Goal: Transaction & Acquisition: Book appointment/travel/reservation

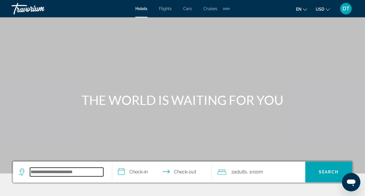
click at [73, 171] on input "Search hotel destination" at bounding box center [66, 172] width 73 height 9
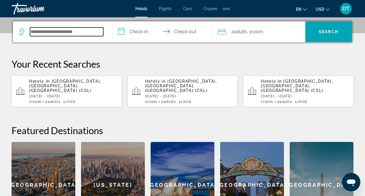
scroll to position [141, 0]
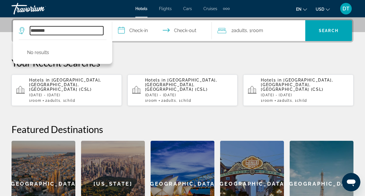
type input "********"
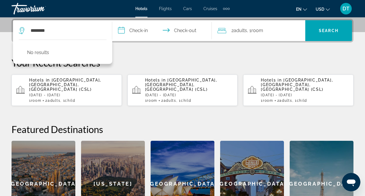
click at [58, 86] on p "Hotels in [GEOGRAPHIC_DATA], [GEOGRAPHIC_DATA], [GEOGRAPHIC_DATA] (CSL)" at bounding box center [73, 85] width 88 height 14
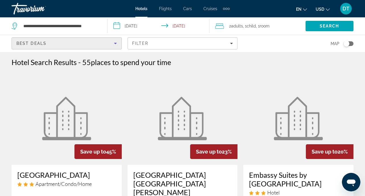
click at [40, 42] on span "Best Deals" at bounding box center [31, 43] width 30 height 5
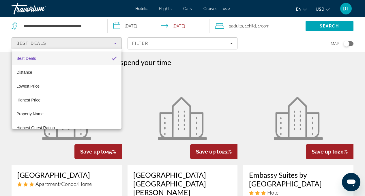
click at [156, 87] on div at bounding box center [182, 98] width 365 height 196
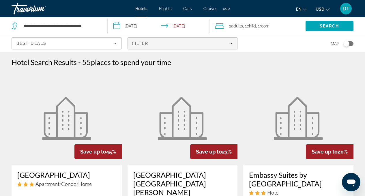
click at [233, 44] on span "Filters" at bounding box center [183, 43] width 110 height 14
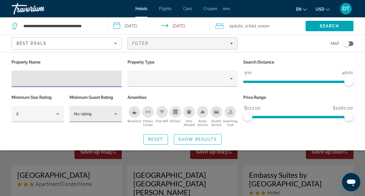
click at [109, 113] on div "No rating" at bounding box center [94, 113] width 40 height 7
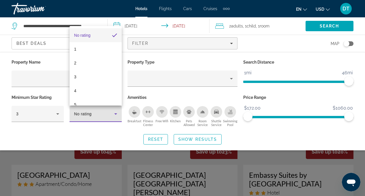
scroll to position [8, 0]
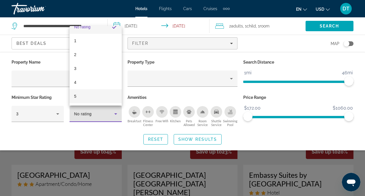
click at [106, 97] on mat-option "5" at bounding box center [96, 96] width 52 height 14
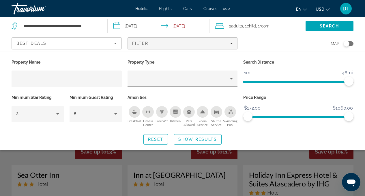
click at [349, 47] on div "Map" at bounding box center [299, 43] width 110 height 17
click at [351, 41] on button "Toggle map" at bounding box center [347, 43] width 14 height 5
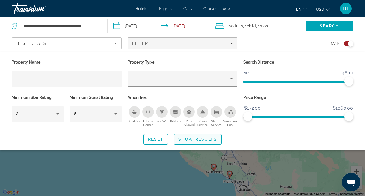
click at [183, 141] on span "Show Results" at bounding box center [198, 139] width 39 height 5
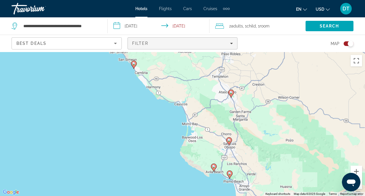
click at [148, 43] on span "Filter" at bounding box center [140, 43] width 16 height 5
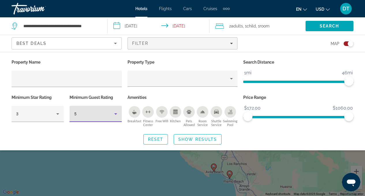
click at [86, 115] on div "5" at bounding box center [94, 113] width 40 height 7
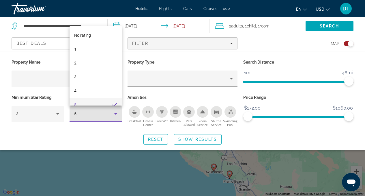
scroll to position [6, 0]
click at [98, 29] on mat-option "No rating" at bounding box center [96, 29] width 52 height 14
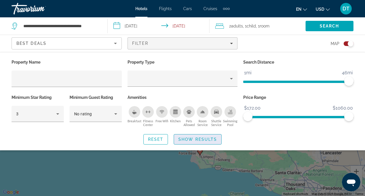
click at [206, 137] on span "Show Results" at bounding box center [198, 139] width 39 height 5
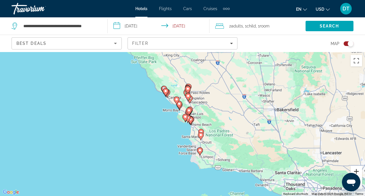
click at [358, 170] on button "Zoom in" at bounding box center [357, 172] width 12 height 12
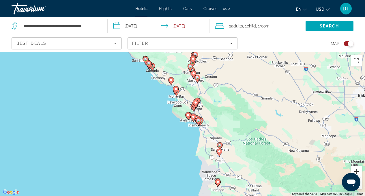
click at [358, 170] on button "Zoom in" at bounding box center [357, 172] width 12 height 12
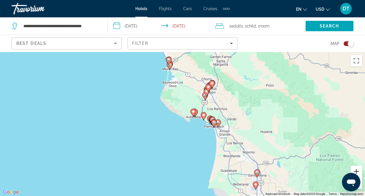
click at [358, 170] on button "Zoom in" at bounding box center [357, 172] width 12 height 12
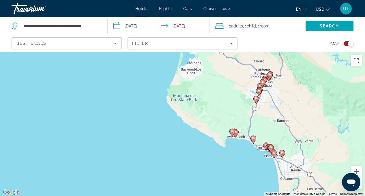
drag, startPoint x: 280, startPoint y: 111, endPoint x: 309, endPoint y: 138, distance: 39.8
click at [309, 138] on div "To activate drag with keyboard, press Alt + Enter. Once in keyboard drag state,…" at bounding box center [182, 124] width 365 height 144
click at [257, 103] on icon "Main content" at bounding box center [256, 100] width 5 height 8
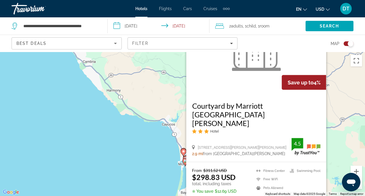
click at [323, 69] on figure "Main content" at bounding box center [256, 49] width 140 height 92
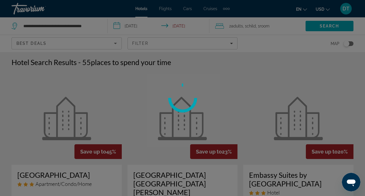
click at [348, 44] on div at bounding box center [182, 98] width 365 height 196
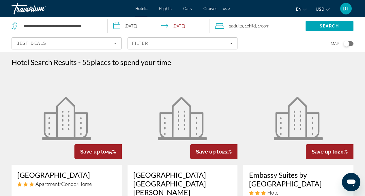
click at [348, 44] on div "Toggle map" at bounding box center [347, 44] width 6 height 6
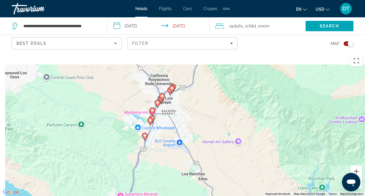
drag, startPoint x: 115, startPoint y: 101, endPoint x: 173, endPoint y: 126, distance: 63.0
click at [173, 126] on div "To activate drag with keyboard, press Alt + Enter. Once in keyboard drag state,…" at bounding box center [182, 124] width 365 height 144
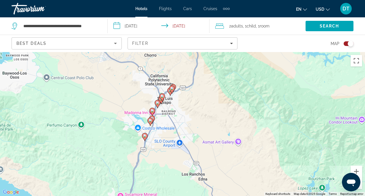
click at [174, 91] on icon "Main content" at bounding box center [172, 90] width 6 height 8
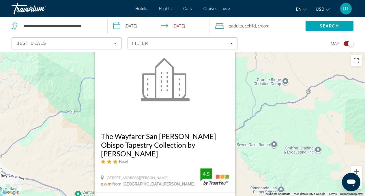
drag, startPoint x: 263, startPoint y: 149, endPoint x: 251, endPoint y: 188, distance: 41.1
click at [251, 188] on div "To activate drag with keyboard, press Alt + Enter. Once in keyboard drag state,…" at bounding box center [182, 124] width 365 height 144
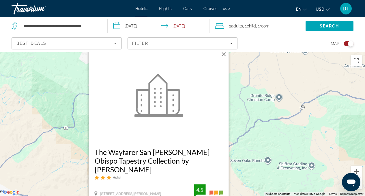
click at [224, 59] on button "Close" at bounding box center [224, 54] width 9 height 9
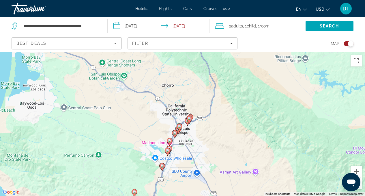
drag, startPoint x: 164, startPoint y: 166, endPoint x: 198, endPoint y: 11, distance: 159.1
click at [198, 11] on div "**********" at bounding box center [182, 98] width 365 height 196
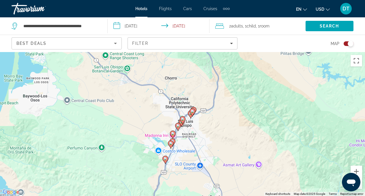
click at [185, 121] on gmp-advanced-marker "Main content" at bounding box center [183, 120] width 6 height 9
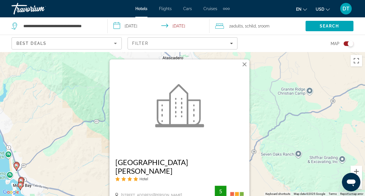
drag, startPoint x: 266, startPoint y: 69, endPoint x: 263, endPoint y: 119, distance: 50.1
click at [263, 119] on div "To activate drag with keyboard, press Alt + Enter. Once in keyboard drag state,…" at bounding box center [182, 124] width 365 height 144
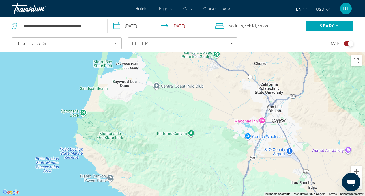
drag, startPoint x: 189, startPoint y: 144, endPoint x: 278, endPoint y: -28, distance: 193.7
click at [278, 0] on html "**********" at bounding box center [182, 98] width 365 height 196
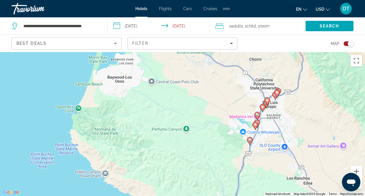
click at [256, 127] on icon "Main content" at bounding box center [255, 126] width 5 height 8
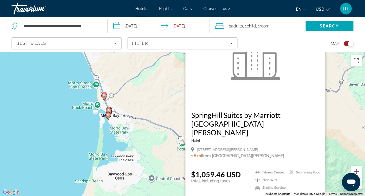
click at [341, 119] on div "To activate drag with keyboard, press Alt + Enter. Once in keyboard drag state,…" at bounding box center [182, 124] width 365 height 144
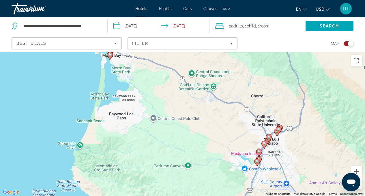
drag, startPoint x: 283, startPoint y: 169, endPoint x: 285, endPoint y: 96, distance: 72.8
click at [285, 96] on div "To activate drag with keyboard, press Alt + Enter. Once in keyboard drag state,…" at bounding box center [182, 124] width 365 height 144
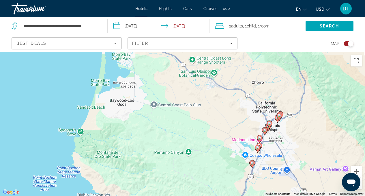
click at [258, 148] on image "Main content" at bounding box center [257, 147] width 3 height 3
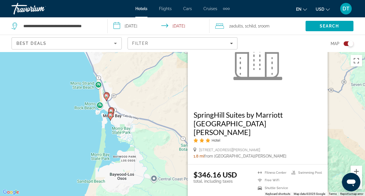
click at [179, 111] on div "To activate drag with keyboard, press Alt + Enter. Once in keyboard drag state,…" at bounding box center [182, 124] width 365 height 144
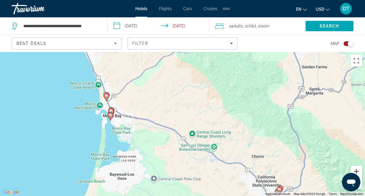
click at [357, 169] on button "Zoom in" at bounding box center [357, 172] width 12 height 12
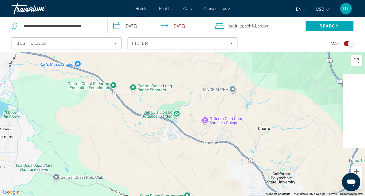
drag, startPoint x: 328, startPoint y: 156, endPoint x: 254, endPoint y: 95, distance: 95.6
click at [254, 95] on div "To activate drag with keyboard, press Alt + Enter. Once in keyboard drag state,…" at bounding box center [182, 124] width 365 height 144
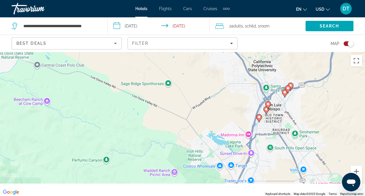
drag, startPoint x: 282, startPoint y: 167, endPoint x: 270, endPoint y: 34, distance: 133.4
click at [270, 52] on div "**********" at bounding box center [182, 150] width 365 height 196
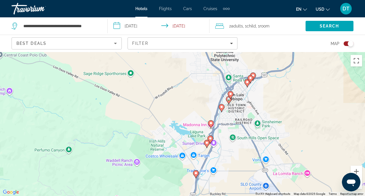
drag, startPoint x: 315, startPoint y: 73, endPoint x: 280, endPoint y: 91, distance: 39.5
click at [280, 91] on div "To activate drag with keyboard, press Alt + Enter. Once in keyboard drag state,…" at bounding box center [182, 124] width 365 height 144
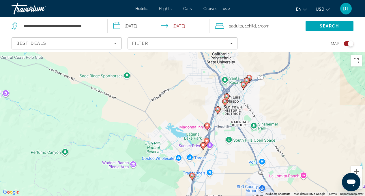
click at [252, 79] on icon "Main content" at bounding box center [250, 79] width 6 height 8
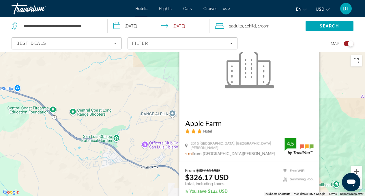
click at [340, 82] on div "To activate drag with keyboard, press Alt + Enter. Once in keyboard drag state,…" at bounding box center [182, 124] width 365 height 144
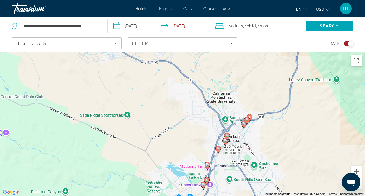
drag, startPoint x: 336, startPoint y: 181, endPoint x: 336, endPoint y: 74, distance: 107.8
click at [336, 74] on div "To activate drag with keyboard, press Alt + Enter. Once in keyboard drag state,…" at bounding box center [182, 124] width 365 height 144
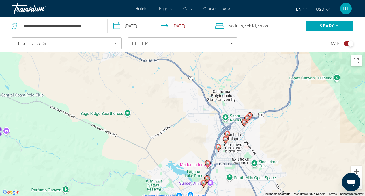
click at [248, 119] on image "Main content" at bounding box center [247, 117] width 3 height 3
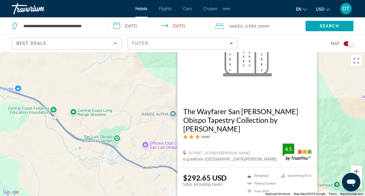
click at [337, 102] on div "To activate drag with keyboard, press Alt + Enter. Once in keyboard drag state,…" at bounding box center [182, 124] width 365 height 144
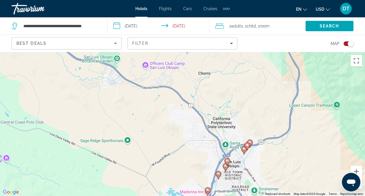
drag, startPoint x: 301, startPoint y: 169, endPoint x: 301, endPoint y: 73, distance: 95.9
click at [301, 73] on div "To activate drag with keyboard, press Alt + Enter. Once in keyboard drag state,…" at bounding box center [182, 124] width 365 height 144
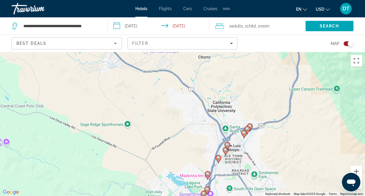
click at [245, 134] on gmp-advanced-marker "Main content" at bounding box center [248, 130] width 6 height 9
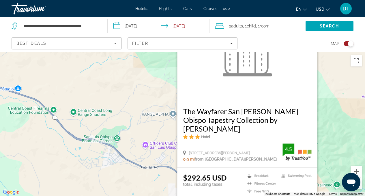
click at [330, 110] on div "To activate drag with keyboard, press Alt + Enter. Once in keyboard drag state,…" at bounding box center [182, 124] width 365 height 144
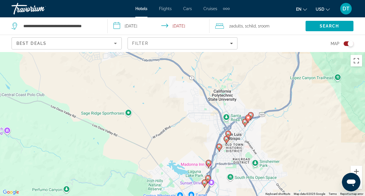
drag, startPoint x: 262, startPoint y: 195, endPoint x: 266, endPoint y: 59, distance: 136.1
click at [266, 59] on div "To activate drag with keyboard, press Alt + Enter. Once in keyboard drag state,…" at bounding box center [182, 124] width 365 height 144
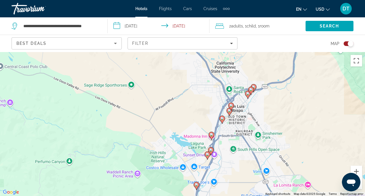
click at [232, 108] on icon "Main content" at bounding box center [231, 107] width 5 height 8
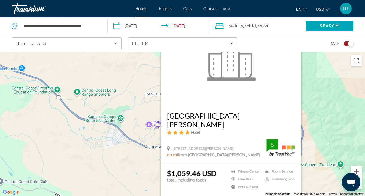
click at [322, 105] on div "To activate drag with keyboard, press Alt + Enter. Once in keyboard drag state,…" at bounding box center [182, 124] width 365 height 144
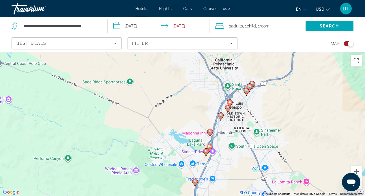
drag, startPoint x: 279, startPoint y: 172, endPoint x: 277, endPoint y: 51, distance: 121.4
click at [277, 52] on div "**********" at bounding box center [182, 150] width 365 height 196
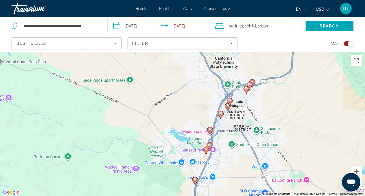
click at [228, 107] on image "Main content" at bounding box center [227, 105] width 3 height 3
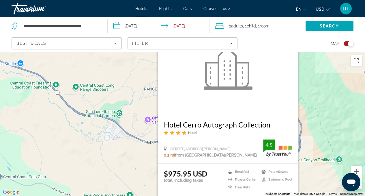
click at [329, 118] on div "To activate drag with keyboard, press Alt + Enter. Once in keyboard drag state,…" at bounding box center [182, 124] width 365 height 144
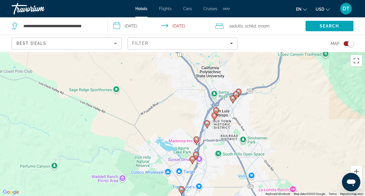
drag, startPoint x: 265, startPoint y: 180, endPoint x: 251, endPoint y: 73, distance: 108.0
click at [251, 73] on div "To activate drag with keyboard, press Alt + Enter. Once in keyboard drag state,…" at bounding box center [182, 124] width 365 height 144
click at [209, 125] on gmp-advanced-marker "Main content" at bounding box center [208, 124] width 6 height 9
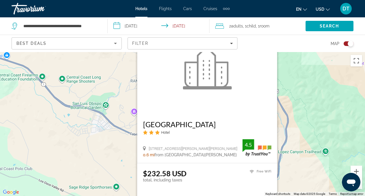
click at [306, 109] on div "To activate drag with keyboard, press Alt + Enter. Once in keyboard drag state,…" at bounding box center [182, 124] width 365 height 144
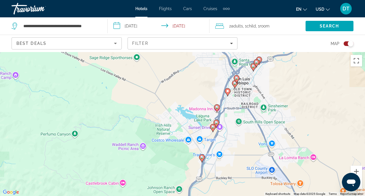
drag, startPoint x: 250, startPoint y: 183, endPoint x: 271, endPoint y: 51, distance: 133.4
click at [271, 52] on div "**********" at bounding box center [182, 150] width 365 height 196
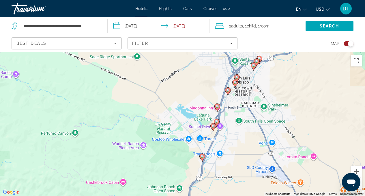
click at [218, 108] on icon "Main content" at bounding box center [217, 108] width 5 height 8
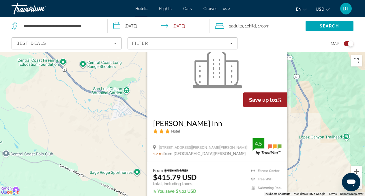
click at [311, 120] on div "To activate drag with keyboard, press Alt + Enter. Once in keyboard drag state,…" at bounding box center [182, 124] width 365 height 144
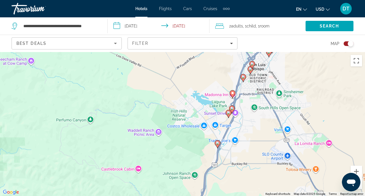
drag, startPoint x: 255, startPoint y: 161, endPoint x: 271, endPoint y: 30, distance: 131.8
click at [271, 52] on div "**********" at bounding box center [182, 150] width 365 height 196
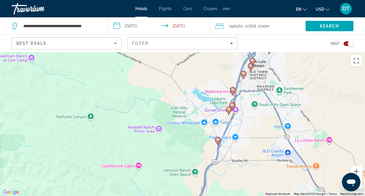
click at [233, 104] on image "Main content" at bounding box center [232, 104] width 3 height 3
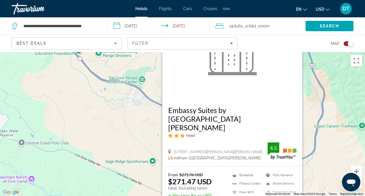
click at [333, 104] on div "To activate drag with keyboard, press Alt + Enter. Once in keyboard drag state,…" at bounding box center [182, 124] width 365 height 144
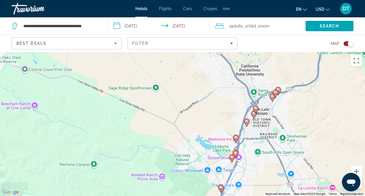
drag, startPoint x: 259, startPoint y: 174, endPoint x: 265, endPoint y: 84, distance: 90.6
click at [265, 84] on div "To activate drag with keyboard, press Alt + Enter. Once in keyboard drag state,…" at bounding box center [182, 124] width 365 height 144
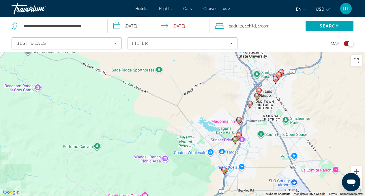
click at [235, 141] on icon "Main content" at bounding box center [235, 141] width 5 height 8
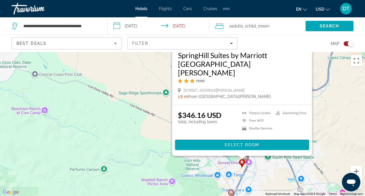
drag, startPoint x: 316, startPoint y: 125, endPoint x: 324, endPoint y: 61, distance: 64.0
click at [324, 61] on div "To activate drag with keyboard, press Alt + Enter. Once in keyboard drag state,…" at bounding box center [182, 124] width 365 height 144
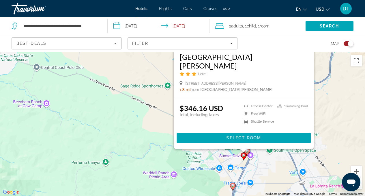
click at [327, 125] on div "To activate drag with keyboard, press Alt + Enter. Once in keyboard drag state,…" at bounding box center [182, 124] width 365 height 144
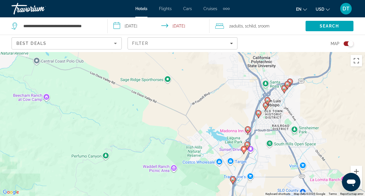
drag, startPoint x: 267, startPoint y: 172, endPoint x: 267, endPoint y: 133, distance: 38.1
click at [267, 133] on div "To activate drag with keyboard, press Alt + Enter. Once in keyboard drag state,…" at bounding box center [182, 124] width 365 height 144
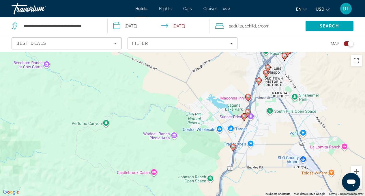
click at [233, 145] on image "Main content" at bounding box center [233, 146] width 3 height 3
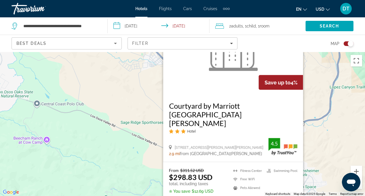
click at [335, 116] on div "To activate drag with keyboard, press Alt + Enter. Once in keyboard drag state,…" at bounding box center [182, 124] width 365 height 144
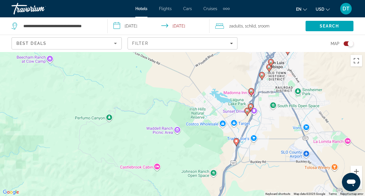
drag, startPoint x: 313, startPoint y: 152, endPoint x: 316, endPoint y: 60, distance: 92.5
click at [316, 60] on div "To activate drag with keyboard, press Alt + Enter. Once in keyboard drag state,…" at bounding box center [182, 124] width 365 height 144
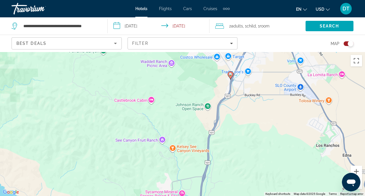
drag, startPoint x: 279, startPoint y: 127, endPoint x: 273, endPoint y: 69, distance: 57.6
click at [273, 69] on div "To activate drag with keyboard, press Alt + Enter. Once in keyboard drag state,…" at bounding box center [182, 124] width 365 height 144
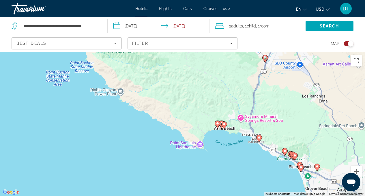
drag, startPoint x: 287, startPoint y: 155, endPoint x: 280, endPoint y: 112, distance: 43.5
click at [280, 112] on div "To activate drag with keyboard, press Alt + Enter. Once in keyboard drag state,…" at bounding box center [182, 124] width 365 height 144
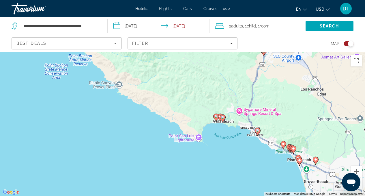
click at [315, 161] on image "Main content" at bounding box center [315, 159] width 3 height 3
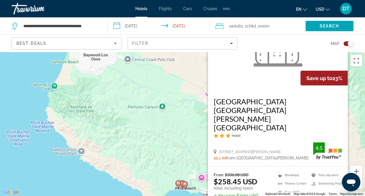
click at [195, 105] on div "To activate drag with keyboard, press Alt + Enter. Once in keyboard drag state,…" at bounding box center [182, 124] width 365 height 144
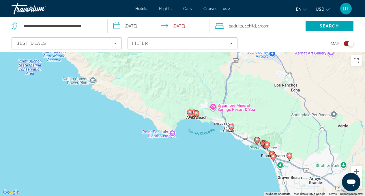
drag, startPoint x: 233, startPoint y: 154, endPoint x: 244, endPoint y: 82, distance: 72.3
click at [244, 82] on div "To activate drag with keyboard, press Alt + Enter. Once in keyboard drag state,…" at bounding box center [182, 124] width 365 height 144
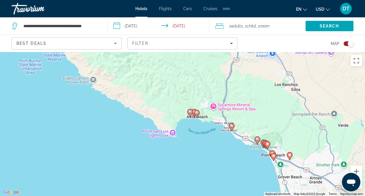
click at [274, 157] on icon "Main content" at bounding box center [273, 157] width 5 height 8
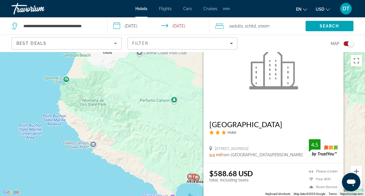
click at [347, 81] on div "To activate drag with keyboard, press Alt + Enter. Once in keyboard drag state,…" at bounding box center [182, 124] width 365 height 144
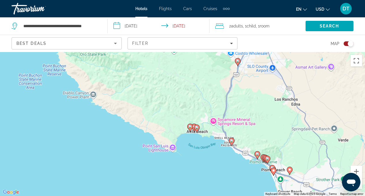
drag, startPoint x: 209, startPoint y: 136, endPoint x: 209, endPoint y: 85, distance: 51.7
click at [209, 84] on div "To activate drag with keyboard, press Alt + Enter. Once in keyboard drag state,…" at bounding box center [182, 124] width 365 height 144
click at [257, 156] on image "Main content" at bounding box center [257, 154] width 3 height 3
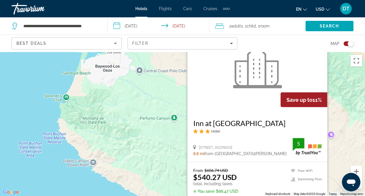
click at [343, 128] on div "To activate drag with keyboard, press Alt + Enter. Once in keyboard drag state,…" at bounding box center [182, 124] width 365 height 144
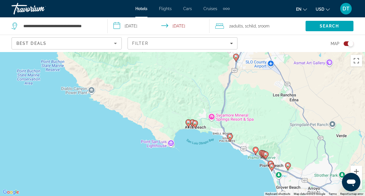
drag, startPoint x: 273, startPoint y: 179, endPoint x: 271, endPoint y: 105, distance: 73.7
click at [271, 105] on div "To activate drag with keyboard, press Alt + Enter. Once in keyboard drag state,…" at bounding box center [182, 124] width 365 height 144
click at [260, 152] on icon "Main content" at bounding box center [261, 154] width 5 height 8
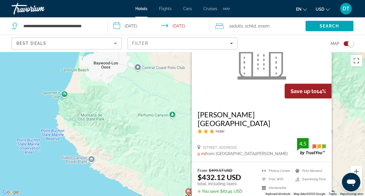
click at [340, 126] on div "To activate drag with keyboard, press Alt + Enter. Once in keyboard drag state,…" at bounding box center [182, 124] width 365 height 144
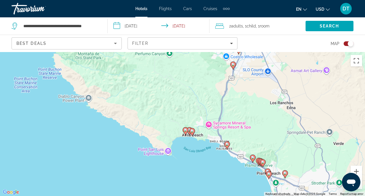
drag, startPoint x: 265, startPoint y: 179, endPoint x: 262, endPoint y: 114, distance: 64.8
click at [262, 114] on div "To activate drag with keyboard, press Alt + Enter. Once in keyboard drag state,…" at bounding box center [182, 124] width 365 height 144
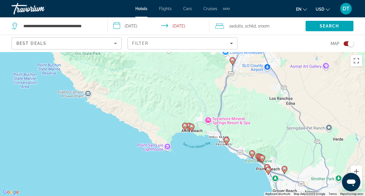
click at [258, 157] on icon "Main content" at bounding box center [259, 158] width 5 height 8
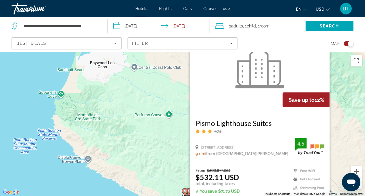
click at [348, 126] on div "To activate drag with keyboard, press Alt + Enter. Once in keyboard drag state,…" at bounding box center [182, 124] width 365 height 144
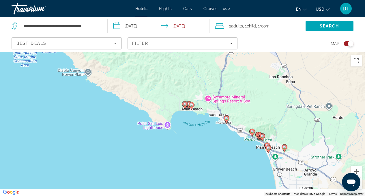
drag, startPoint x: 274, startPoint y: 179, endPoint x: 274, endPoint y: 87, distance: 91.6
click at [274, 87] on div "To activate drag with keyboard, press Alt + Enter. Once in keyboard drag state,…" at bounding box center [182, 124] width 365 height 144
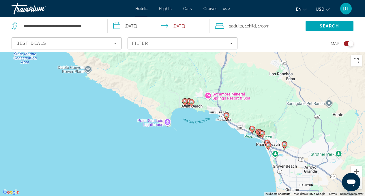
click at [260, 132] on icon "Main content" at bounding box center [263, 134] width 6 height 8
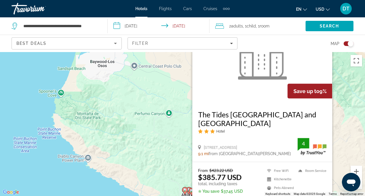
click at [341, 119] on div "To activate drag with keyboard, press Alt + Enter. Once in keyboard drag state,…" at bounding box center [182, 124] width 365 height 144
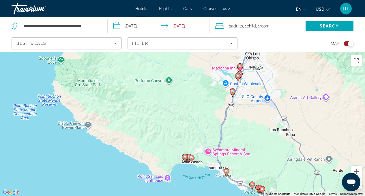
drag, startPoint x: 285, startPoint y: 163, endPoint x: 282, endPoint y: 71, distance: 91.9
click at [282, 71] on div "To activate drag with keyboard, press Alt + Enter. Once in keyboard drag state,…" at bounding box center [182, 124] width 365 height 144
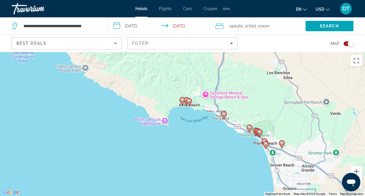
click at [259, 133] on image "Main content" at bounding box center [259, 131] width 3 height 3
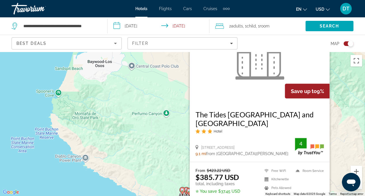
click at [348, 118] on div "To activate drag with keyboard, press Alt + Enter. Once in keyboard drag state,…" at bounding box center [182, 124] width 365 height 144
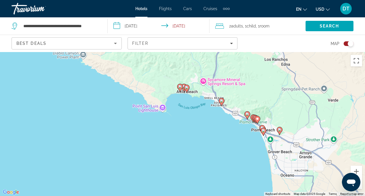
drag, startPoint x: 288, startPoint y: 156, endPoint x: 283, endPoint y: 39, distance: 117.1
click at [283, 52] on div "**********" at bounding box center [182, 150] width 365 height 196
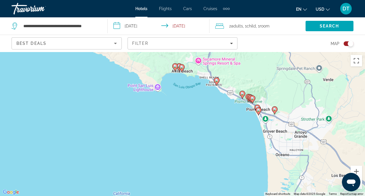
click at [257, 107] on image "Main content" at bounding box center [257, 107] width 3 height 3
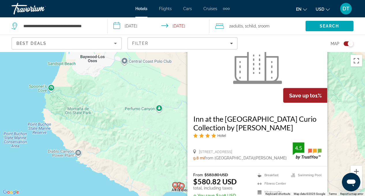
click at [344, 122] on div "To activate drag with keyboard, press Alt + Enter. Once in keyboard drag state,…" at bounding box center [182, 124] width 365 height 144
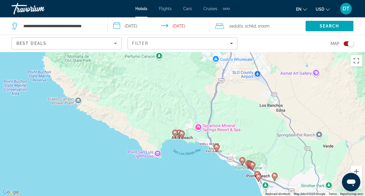
drag, startPoint x: 298, startPoint y: 156, endPoint x: 296, endPoint y: 67, distance: 89.0
click at [296, 67] on div "To activate drag with keyboard, press Alt + Enter. Once in keyboard drag state,…" at bounding box center [182, 124] width 365 height 144
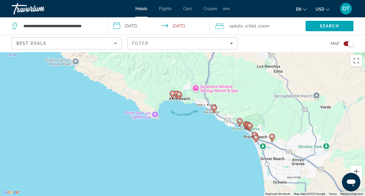
click at [258, 141] on gmp-advanced-marker "Main content" at bounding box center [256, 138] width 6 height 9
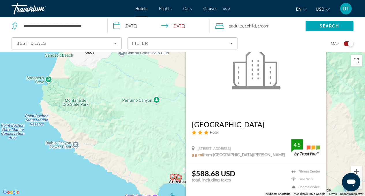
click at [350, 103] on div "To activate drag with keyboard, press Alt + Enter. Once in keyboard drag state,…" at bounding box center [182, 124] width 365 height 144
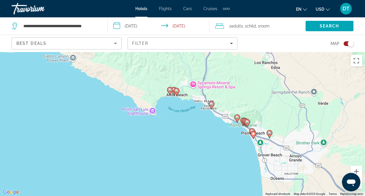
drag, startPoint x: 329, startPoint y: 131, endPoint x: 327, endPoint y: 44, distance: 87.3
click at [327, 52] on div "**********" at bounding box center [182, 150] width 365 height 196
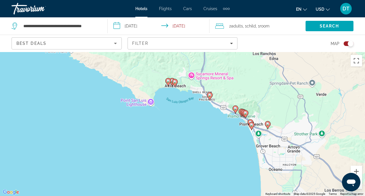
click at [268, 126] on icon "Main content" at bounding box center [267, 125] width 5 height 8
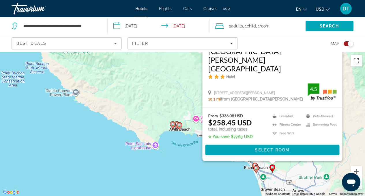
drag, startPoint x: 183, startPoint y: 158, endPoint x: 187, endPoint y: 99, distance: 59.4
click at [187, 99] on div "To activate drag with keyboard, press Alt + Enter. Once in keyboard drag state,…" at bounding box center [182, 124] width 365 height 144
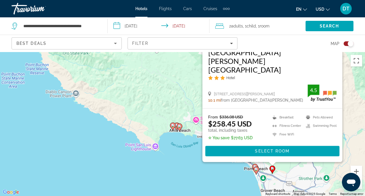
click at [173, 128] on icon "Main content" at bounding box center [172, 127] width 5 height 8
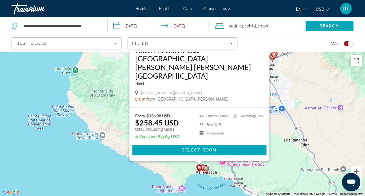
drag, startPoint x: 255, startPoint y: 134, endPoint x: 282, endPoint y: 76, distance: 64.1
click at [282, 76] on div "To activate drag with keyboard, press Alt + Enter. Once in keyboard drag state,…" at bounding box center [182, 124] width 365 height 144
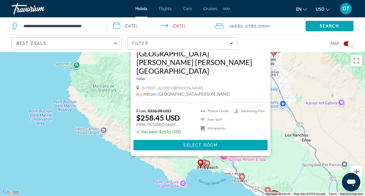
click at [205, 166] on gmp-advanced-marker "Main content" at bounding box center [208, 164] width 6 height 9
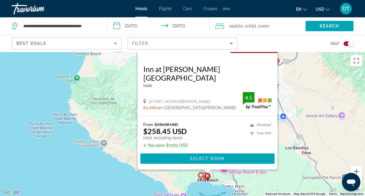
drag, startPoint x: 290, startPoint y: 137, endPoint x: 290, endPoint y: 90, distance: 46.8
click at [290, 90] on div "To activate drag with keyboard, press Alt + Enter. Once in keyboard drag state,…" at bounding box center [182, 124] width 365 height 144
click at [300, 98] on div "To activate drag with keyboard, press Alt + Enter. Once in keyboard drag state,…" at bounding box center [182, 124] width 365 height 144
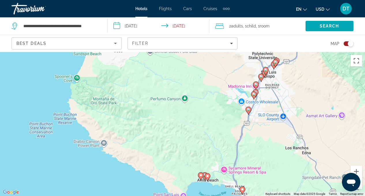
click at [208, 177] on image "Main content" at bounding box center [207, 175] width 3 height 3
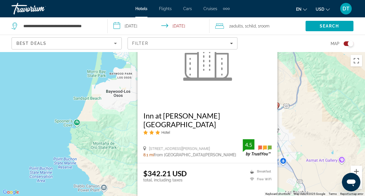
click at [316, 108] on div "To activate drag with keyboard, press Alt + Enter. Once in keyboard drag state,…" at bounding box center [182, 124] width 365 height 144
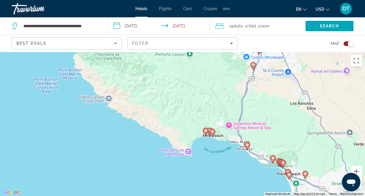
drag, startPoint x: 232, startPoint y: 151, endPoint x: 237, endPoint y: 61, distance: 90.0
click at [237, 60] on div "To activate drag with keyboard, press Alt + Enter. Once in keyboard drag state,…" at bounding box center [182, 124] width 365 height 144
click at [206, 132] on image "Main content" at bounding box center [205, 130] width 3 height 3
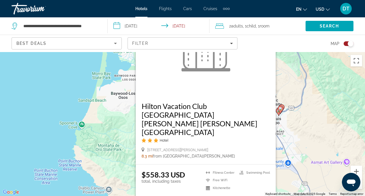
click at [296, 137] on div "To activate drag with keyboard, press Alt + Enter. Once in keyboard drag state,…" at bounding box center [182, 124] width 365 height 144
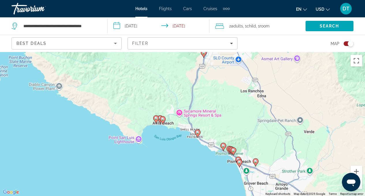
drag, startPoint x: 285, startPoint y: 177, endPoint x: 235, endPoint y: 72, distance: 116.0
click at [235, 72] on div "To activate drag with keyboard, press Alt + Enter. Once in keyboard drag state,…" at bounding box center [182, 124] width 365 height 144
click at [198, 133] on image "Main content" at bounding box center [197, 132] width 3 height 3
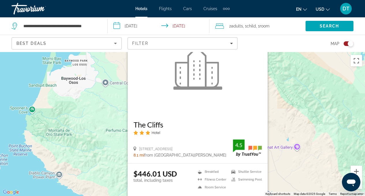
click at [300, 124] on div "To activate drag with keyboard, press Alt + Enter. Once in keyboard drag state,…" at bounding box center [182, 124] width 365 height 144
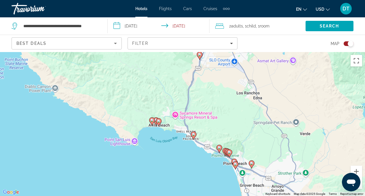
drag, startPoint x: 281, startPoint y: 173, endPoint x: 276, endPoint y: 84, distance: 89.1
click at [276, 84] on div "To activate drag with keyboard, press Alt + Enter. Once in keyboard drag state,…" at bounding box center [182, 124] width 365 height 144
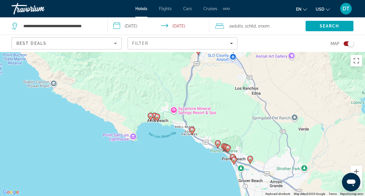
click at [251, 161] on icon "Main content" at bounding box center [250, 160] width 5 height 8
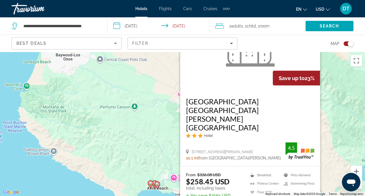
click at [335, 108] on div "To activate drag with keyboard, press Alt + Enter. Once in keyboard drag state,…" at bounding box center [182, 124] width 365 height 144
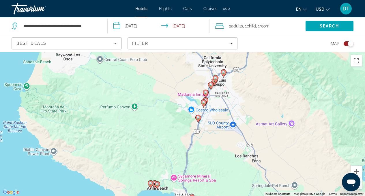
click at [217, 81] on gmp-advanced-marker "Main content" at bounding box center [216, 79] width 6 height 9
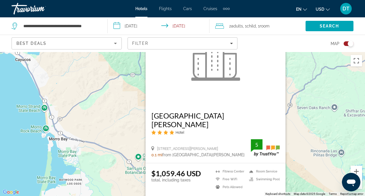
click at [303, 147] on div "To activate drag with keyboard, press Alt + Enter. Once in keyboard drag state,…" at bounding box center [182, 124] width 365 height 144
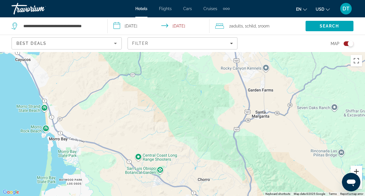
click at [355, 168] on button "Zoom in" at bounding box center [357, 172] width 12 height 12
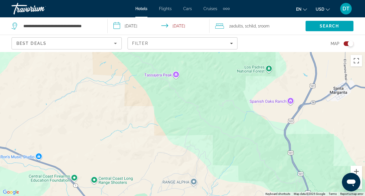
drag, startPoint x: 263, startPoint y: 164, endPoint x: 267, endPoint y: 64, distance: 100.3
click at [267, 64] on div "To activate drag with keyboard, press Alt + Enter. Once in keyboard drag state,…" at bounding box center [182, 124] width 365 height 144
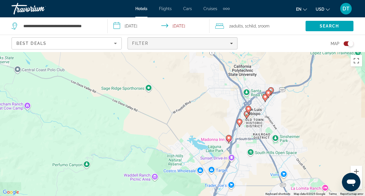
drag, startPoint x: 229, startPoint y: 125, endPoint x: 220, endPoint y: 40, distance: 85.0
click at [220, 52] on div "**********" at bounding box center [182, 150] width 365 height 196
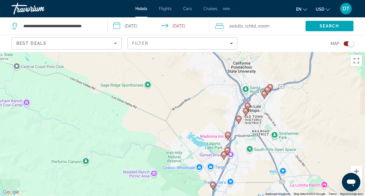
click at [229, 135] on image "Main content" at bounding box center [227, 134] width 3 height 3
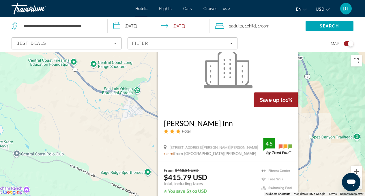
click at [313, 126] on div "To activate drag with keyboard, press Alt + Enter. Once in keyboard drag state,…" at bounding box center [182, 124] width 365 height 144
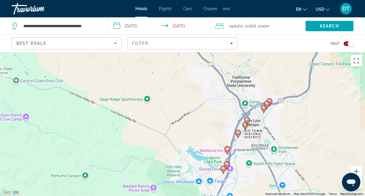
drag, startPoint x: 288, startPoint y: 160, endPoint x: 287, endPoint y: 82, distance: 78.0
click at [287, 82] on div "To activate drag with keyboard, press Alt + Enter. Once in keyboard drag state,…" at bounding box center [182, 124] width 365 height 144
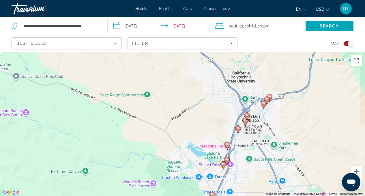
click at [238, 131] on icon "Main content" at bounding box center [237, 130] width 5 height 8
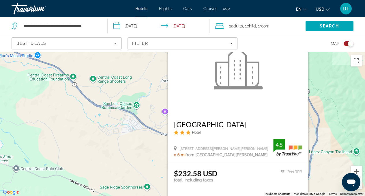
click at [321, 133] on div "To activate drag with keyboard, press Alt + Enter. Once in keyboard drag state,…" at bounding box center [182, 124] width 365 height 144
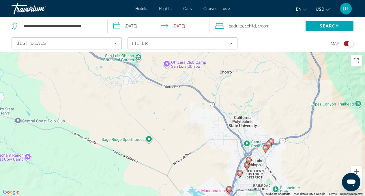
drag, startPoint x: 300, startPoint y: 167, endPoint x: 303, endPoint y: 105, distance: 62.2
click at [303, 105] on div "To activate drag with keyboard, press Alt + Enter. Once in keyboard drag state,…" at bounding box center [182, 124] width 365 height 144
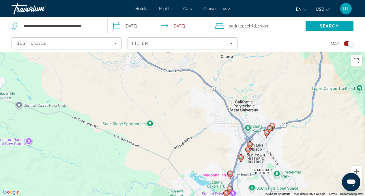
click at [247, 150] on image "Main content" at bounding box center [248, 149] width 3 height 3
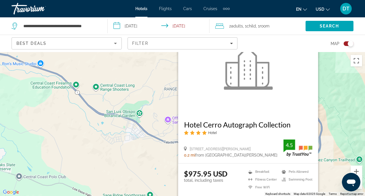
click at [325, 120] on div "To activate drag with keyboard, press Alt + Enter. Once in keyboard drag state,…" at bounding box center [182, 124] width 365 height 144
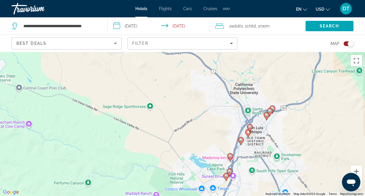
drag, startPoint x: 306, startPoint y: 160, endPoint x: 306, endPoint y: 50, distance: 110.4
click at [306, 52] on div "**********" at bounding box center [182, 150] width 365 height 196
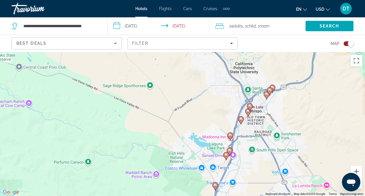
click at [253, 108] on div "To activate drag with keyboard, press Alt + Enter. Once in keyboard drag state,…" at bounding box center [182, 124] width 365 height 144
click at [250, 107] on image "Main content" at bounding box center [249, 105] width 3 height 3
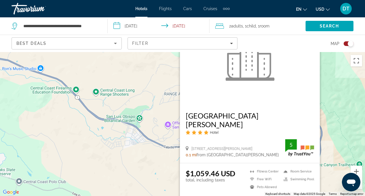
click at [337, 107] on div "To activate drag with keyboard, press Alt + Enter. Once in keyboard drag state,…" at bounding box center [182, 124] width 365 height 144
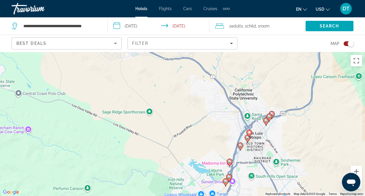
drag, startPoint x: 311, startPoint y: 144, endPoint x: 310, endPoint y: 53, distance: 91.3
click at [310, 53] on div "To activate drag with keyboard, press Alt + Enter. Once in keyboard drag state,…" at bounding box center [182, 124] width 365 height 144
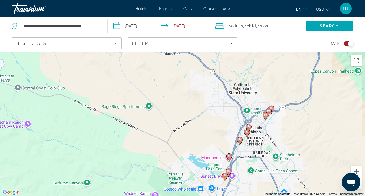
click at [265, 118] on icon "Main content" at bounding box center [265, 116] width 5 height 8
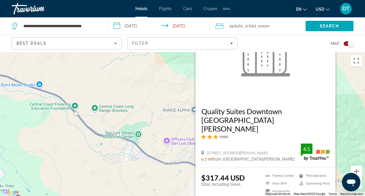
click at [335, 101] on figure "Main content" at bounding box center [266, 55] width 140 height 92
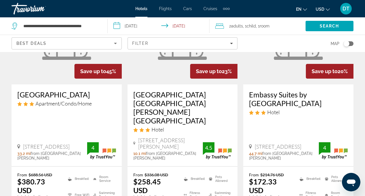
scroll to position [84, 0]
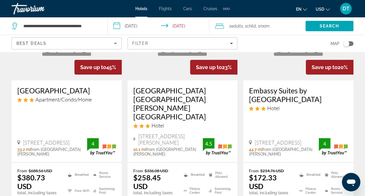
click at [351, 45] on div "Toggle map" at bounding box center [349, 43] width 10 height 5
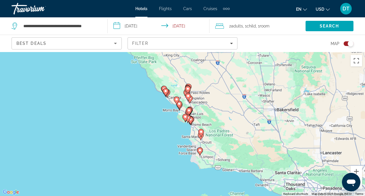
click at [89, 41] on div "Best Deals" at bounding box center [65, 43] width 98 height 7
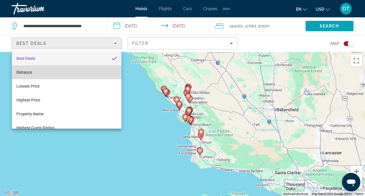
click at [80, 73] on mat-option "Distance" at bounding box center [67, 72] width 110 height 14
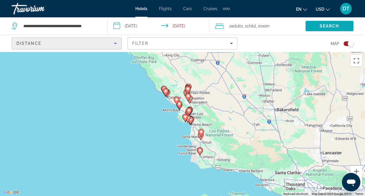
click at [324, 29] on span "Search" at bounding box center [330, 26] width 48 height 14
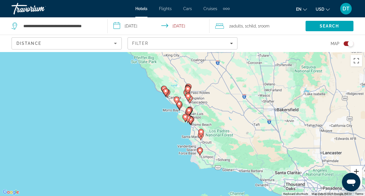
click at [358, 169] on button "Zoom in" at bounding box center [357, 172] width 12 height 12
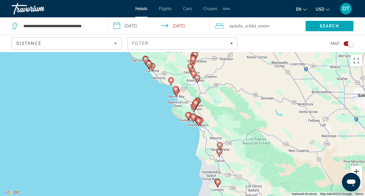
click at [358, 169] on button "Zoom in" at bounding box center [357, 172] width 12 height 12
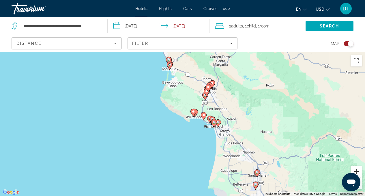
click at [358, 169] on button "Zoom in" at bounding box center [357, 172] width 12 height 12
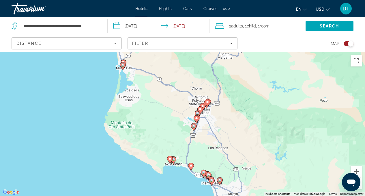
drag, startPoint x: 318, startPoint y: 102, endPoint x: 284, endPoint y: 157, distance: 64.8
click at [284, 157] on div "To activate drag with keyboard, press Alt + Enter. Once in keyboard drag state,…" at bounding box center [182, 124] width 365 height 144
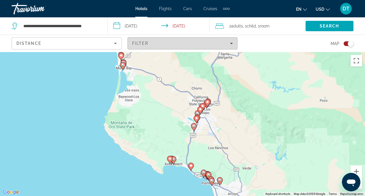
click at [185, 47] on span "Filters" at bounding box center [183, 43] width 110 height 14
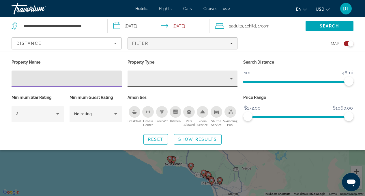
click at [153, 82] on div "Hotel Filters" at bounding box center [182, 78] width 101 height 16
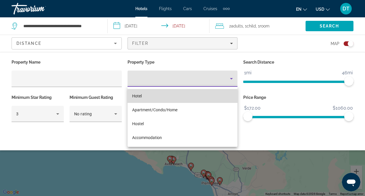
click at [149, 97] on mat-option "Hotel" at bounding box center [183, 96] width 110 height 14
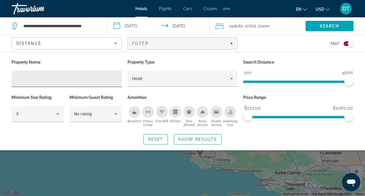
click at [41, 82] on div "Hotel Filters" at bounding box center [66, 78] width 101 height 16
type input "**********"
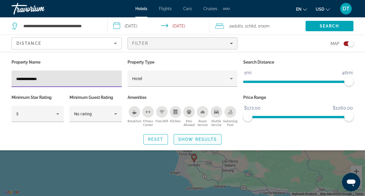
click at [185, 141] on span "Show Results" at bounding box center [198, 139] width 39 height 5
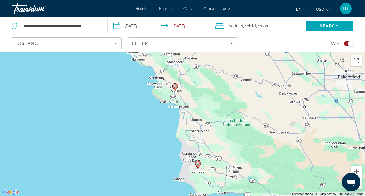
drag, startPoint x: 230, startPoint y: 142, endPoint x: 234, endPoint y: 150, distance: 8.4
click at [234, 150] on div "To activate drag with keyboard, press Alt + Enter. Once in keyboard drag state,…" at bounding box center [182, 124] width 365 height 144
click at [355, 169] on button "Zoom in" at bounding box center [357, 172] width 12 height 12
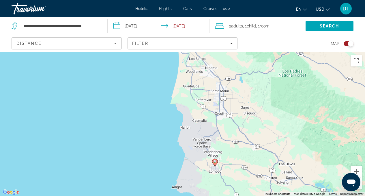
drag, startPoint x: 266, startPoint y: 177, endPoint x: 268, endPoint y: 129, distance: 48.0
click at [268, 129] on div "To activate drag with keyboard, press Alt + Enter. Once in keyboard drag state,…" at bounding box center [182, 124] width 365 height 144
